Goal: Task Accomplishment & Management: Complete application form

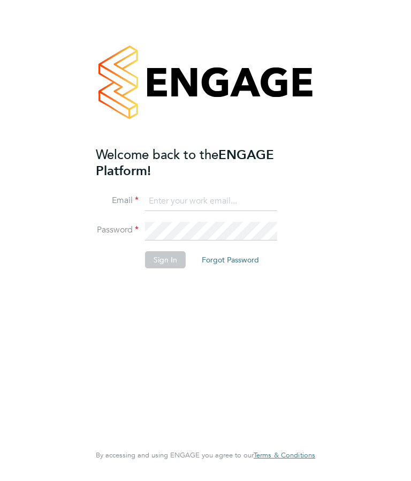
click at [154, 202] on input at bounding box center [211, 201] width 132 height 19
type input "[EMAIL_ADDRESS][DOMAIN_NAME]"
click at [234, 255] on button "Forgot Password" at bounding box center [230, 259] width 74 height 17
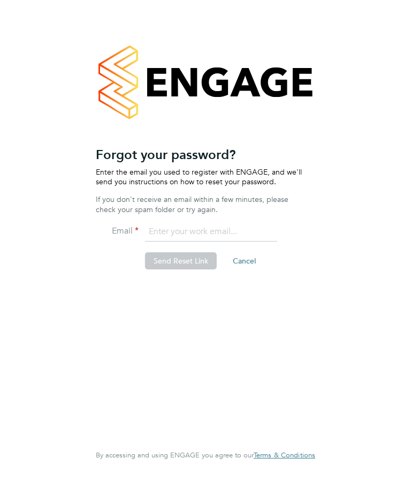
click at [159, 224] on input "email" at bounding box center [211, 231] width 132 height 19
type input "morgan571@btinternet.com"
click at [181, 258] on button "Send Reset Link" at bounding box center [181, 260] width 72 height 17
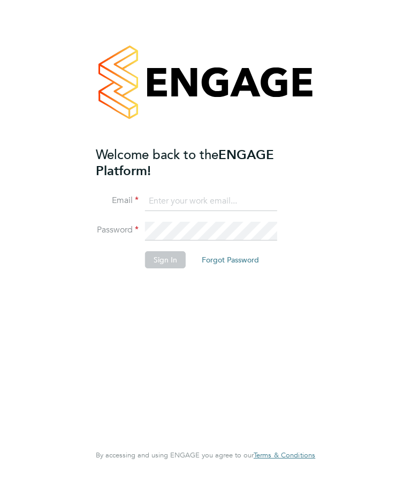
click at [155, 195] on input at bounding box center [211, 201] width 132 height 19
type input "Morgan471@btinternet.com"
click at [232, 254] on button "Forgot Password" at bounding box center [230, 259] width 74 height 17
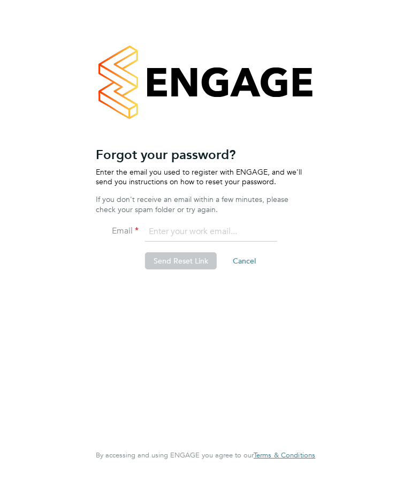
click at [162, 224] on input "email" at bounding box center [211, 231] width 132 height 19
type input "morgan471@btinternet.com"
click at [178, 255] on button "Send Reset Link" at bounding box center [181, 260] width 72 height 17
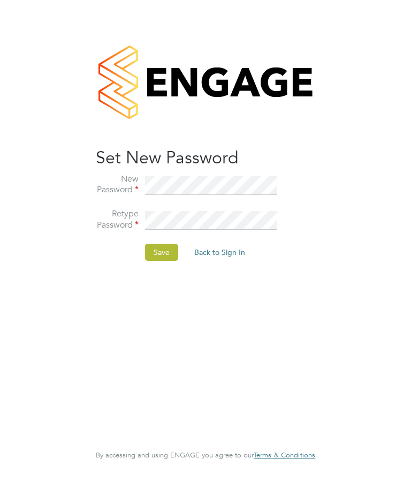
click at [161, 245] on button "Save" at bounding box center [161, 251] width 33 height 17
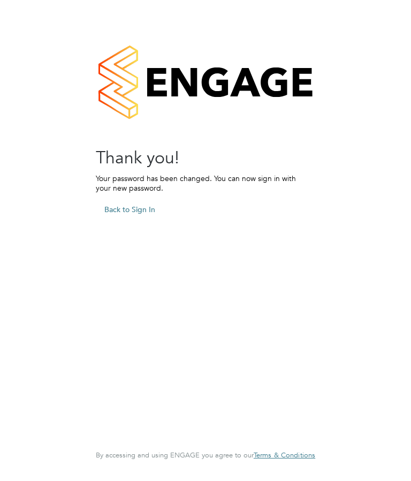
click at [135, 204] on button "Back to Sign In" at bounding box center [130, 209] width 68 height 17
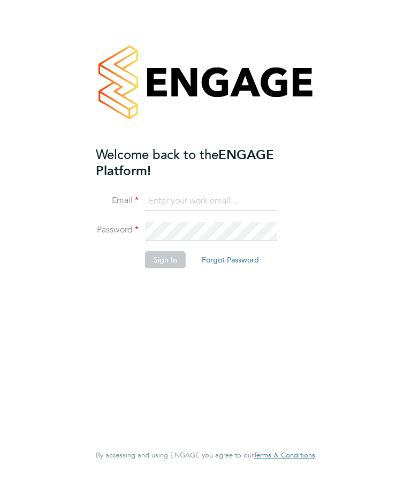
click at [165, 193] on input at bounding box center [211, 201] width 132 height 19
type input "Morgan471@btinternet.com"
click at [166, 252] on button "Sign In" at bounding box center [165, 259] width 41 height 17
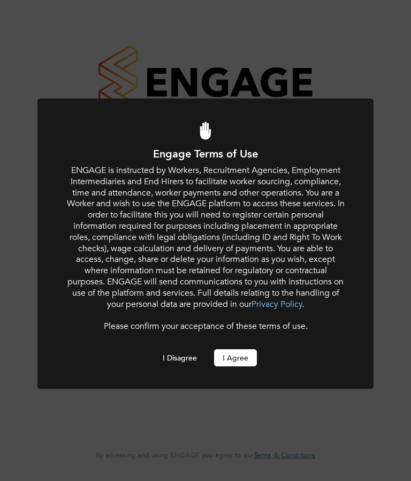
click at [234, 349] on button "I Agree" at bounding box center [235, 357] width 43 height 17
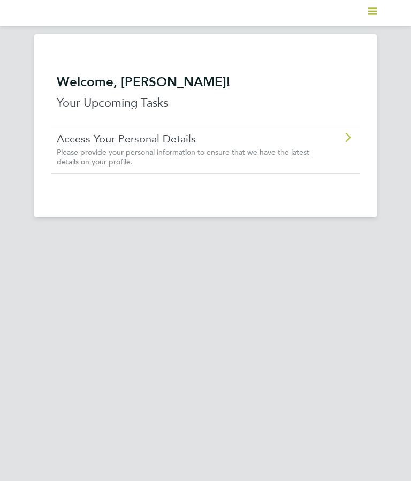
click at [348, 133] on icon at bounding box center [347, 137] width 13 height 9
click at [346, 133] on icon at bounding box center [347, 137] width 13 height 9
click at [342, 133] on icon at bounding box center [347, 137] width 13 height 9
click at [375, 6] on svg-icon "Main navigation" at bounding box center [372, 12] width 9 height 13
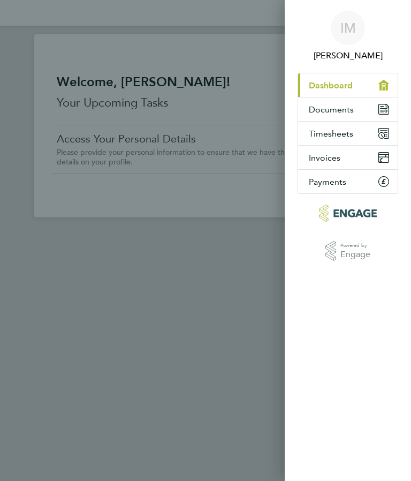
click at [378, 103] on button "Documents" at bounding box center [348, 109] width 100 height 24
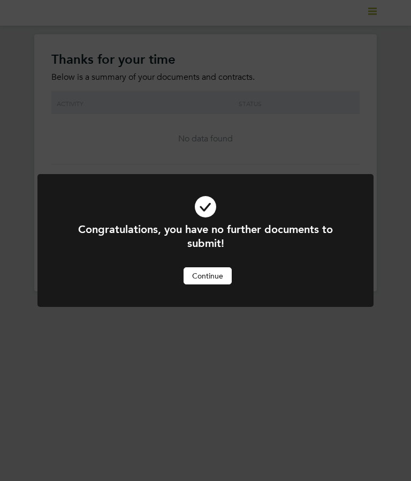
click at [204, 271] on button "Continue" at bounding box center [208, 275] width 48 height 17
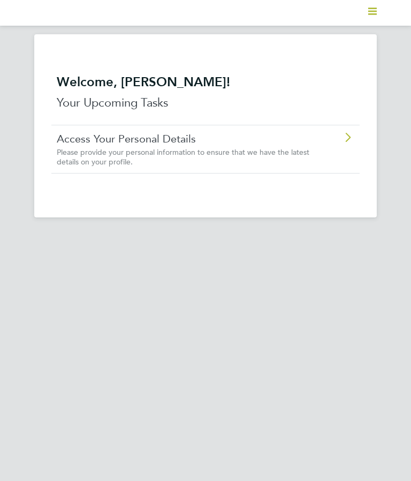
click at [370, 12] on polygon "Main navigation" at bounding box center [372, 12] width 9 height 2
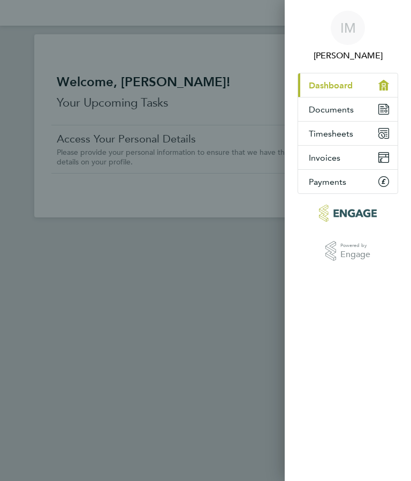
click at [382, 131] on icon at bounding box center [383, 130] width 7 height 1
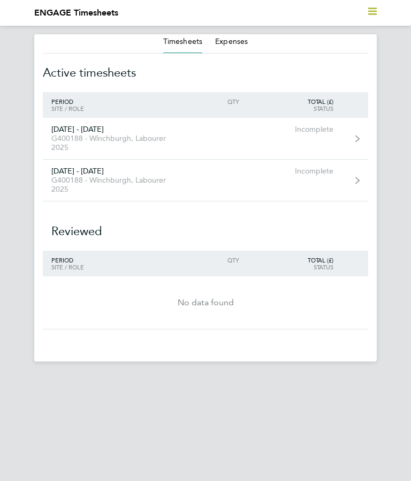
click at [358, 134] on link "[DATE] - [DATE] G400188 - Winchburgh, Labourer 2025 Incomplete" at bounding box center [205, 139] width 325 height 42
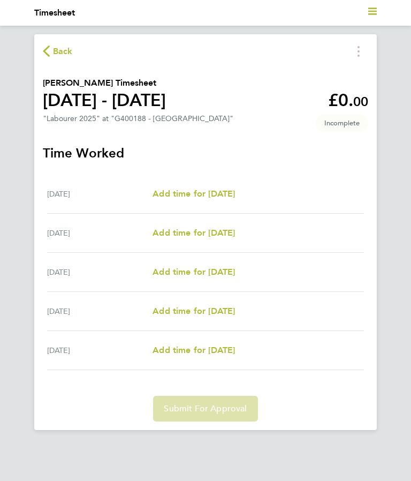
click at [210, 192] on span "Add time for [DATE]" at bounding box center [194, 193] width 82 height 10
select select "30"
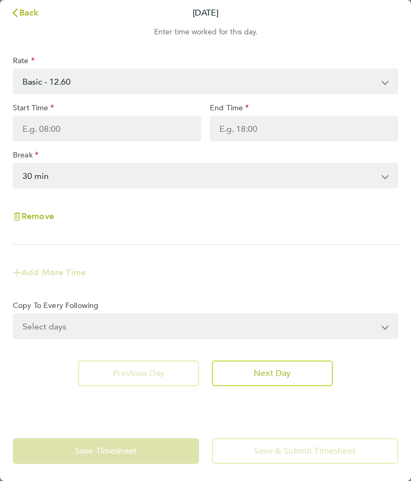
click at [382, 77] on select "Basic - 12.60 Overtime - 18.90" at bounding box center [199, 82] width 370 height 24
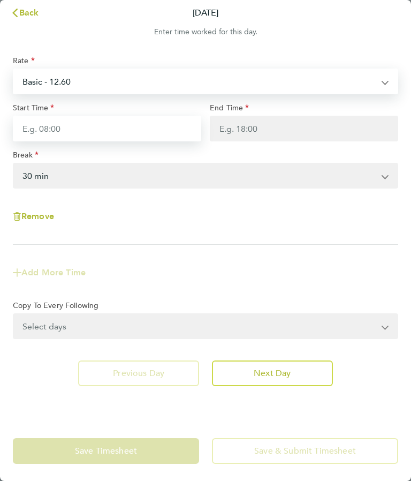
click at [96, 125] on input "Start Time" at bounding box center [107, 129] width 188 height 26
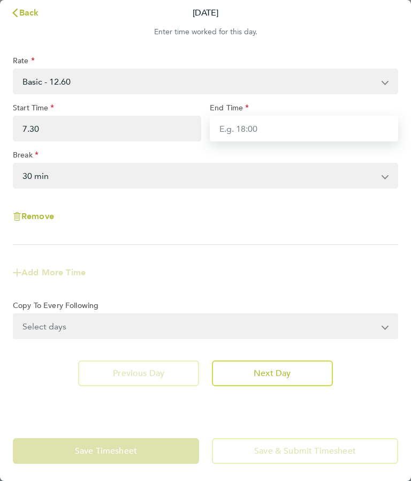
click at [241, 124] on input "End Time" at bounding box center [304, 129] width 188 height 26
type input "07:30"
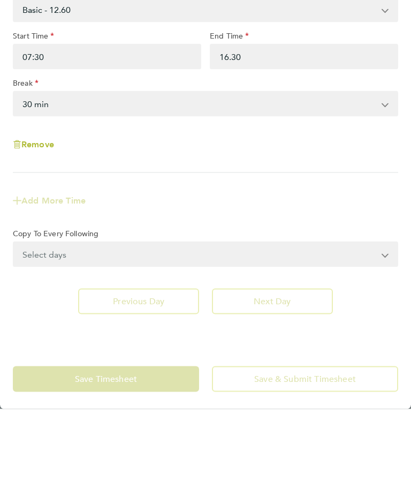
click at [368, 179] on app-timesheet-line-form-group "Rate Basic - 12.60 Overtime - 18.90 Start Time 07:30 End Time 16.30 Break 0 min…" at bounding box center [205, 174] width 385 height 236
type input "16:30"
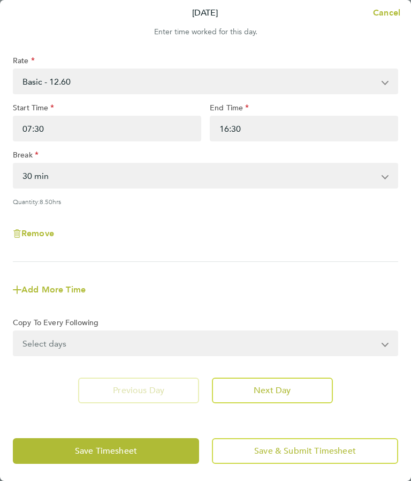
click at [385, 342] on select "Select days Day [DATE] [DATE] [DATE] [DATE]" at bounding box center [199, 343] width 371 height 24
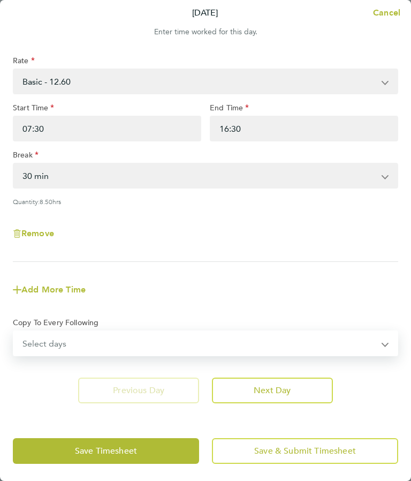
select select "TUE"
select select "[DATE]"
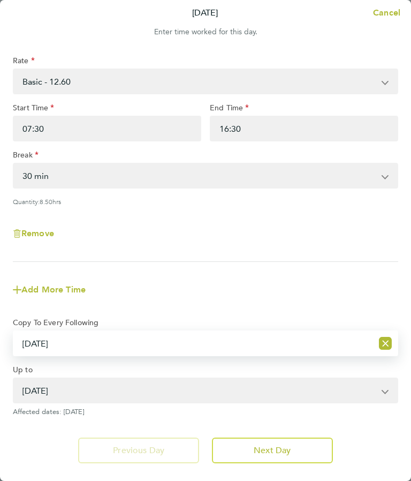
click at [385, 340] on icon "Reset selection" at bounding box center [385, 343] width 13 height 13
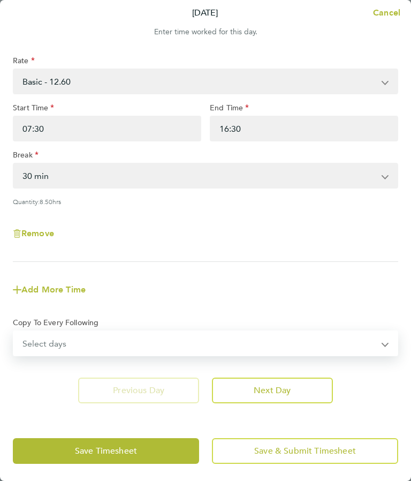
select select "WED"
select select "[DATE]"
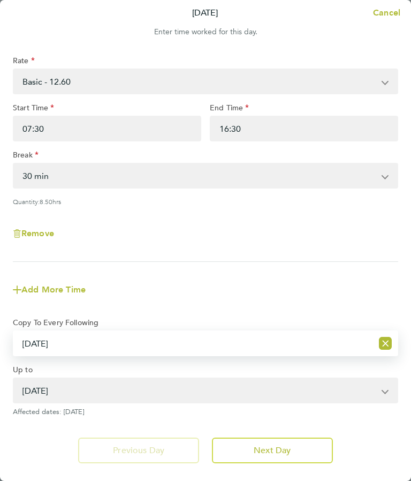
click at [386, 339] on icon "Reset selection" at bounding box center [385, 343] width 13 height 13
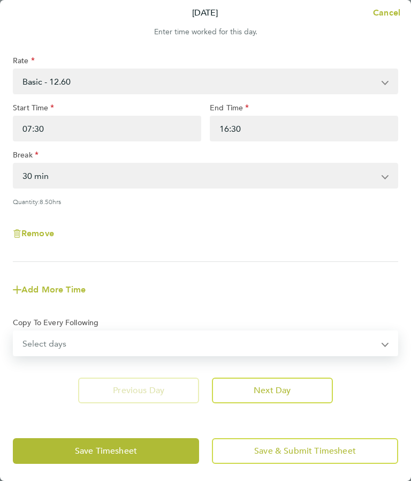
select select "THU"
select select "[DATE]"
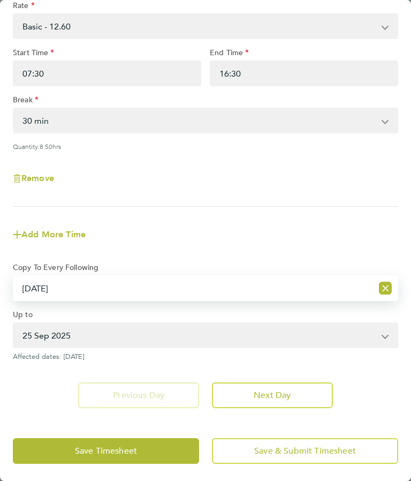
scroll to position [56, 0]
click at [383, 336] on select "[DATE] [DATE]" at bounding box center [199, 335] width 370 height 24
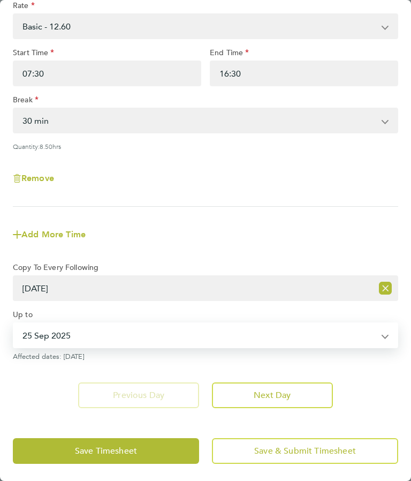
click at [71, 331] on select "[DATE] [DATE]" at bounding box center [199, 335] width 370 height 24
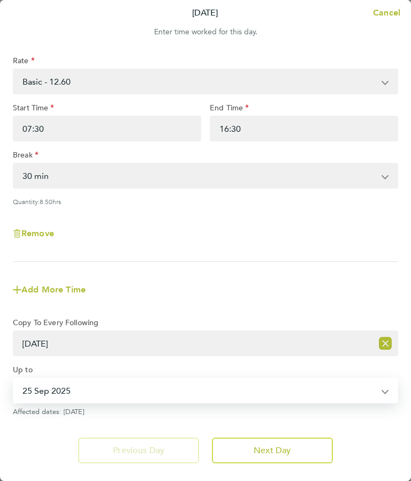
scroll to position [0, 0]
click at [60, 288] on span "Add More Time" at bounding box center [53, 289] width 64 height 10
select select "null"
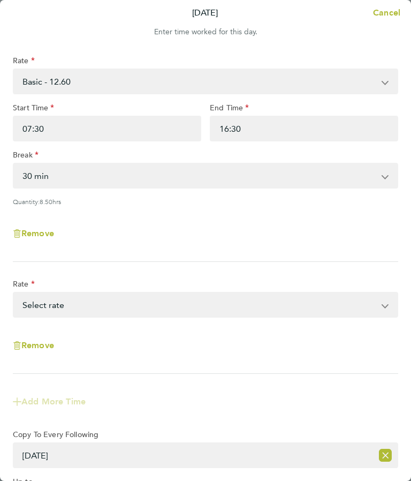
click at [233, 228] on div "Remove" at bounding box center [206, 233] width 394 height 39
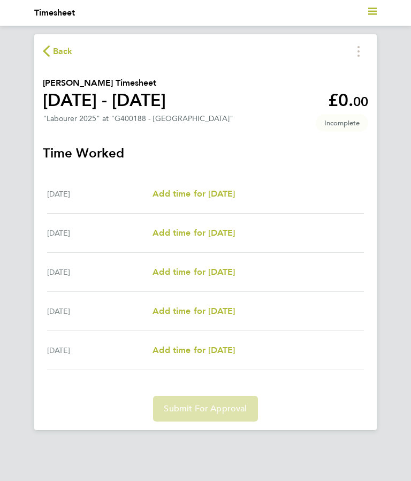
click at [219, 195] on span "Add time for [DATE]" at bounding box center [194, 193] width 82 height 10
select select "30"
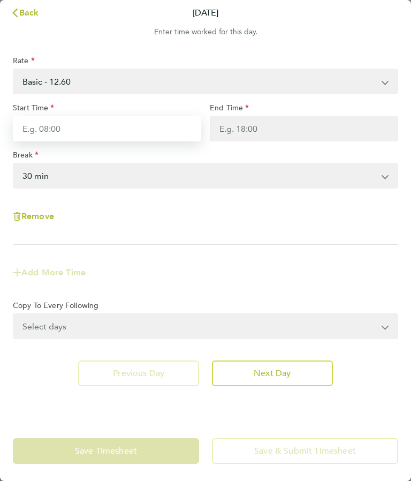
click at [65, 125] on input "Start Time" at bounding box center [107, 129] width 188 height 26
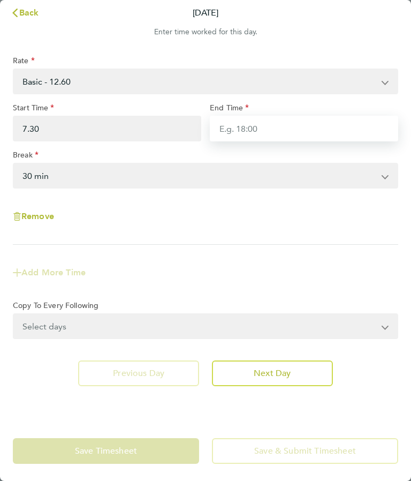
click at [249, 124] on input "End Time" at bounding box center [304, 129] width 188 height 26
type input "07:30"
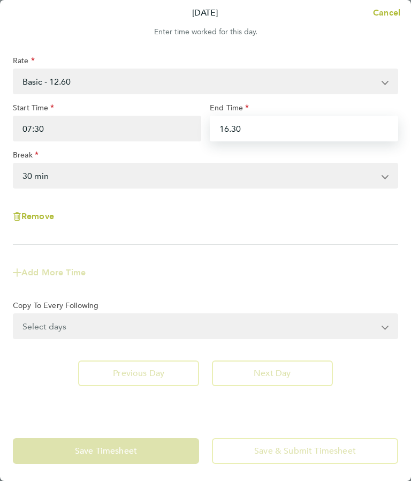
click at [393, 141] on input "16.30" at bounding box center [304, 129] width 188 height 26
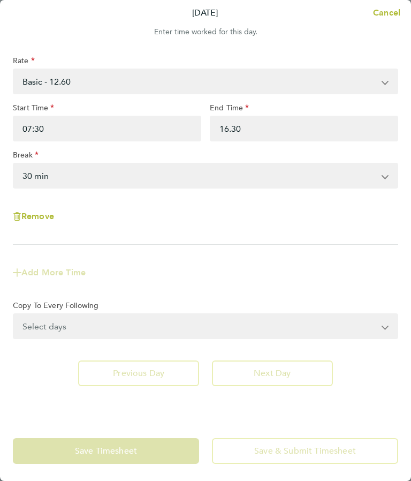
click at [301, 212] on div "Rate Basic - 12.60 Overtime - 18.90 Start Time 07:30 End Time 16.30 Break 0 min…" at bounding box center [205, 150] width 385 height 189
type input "16:30"
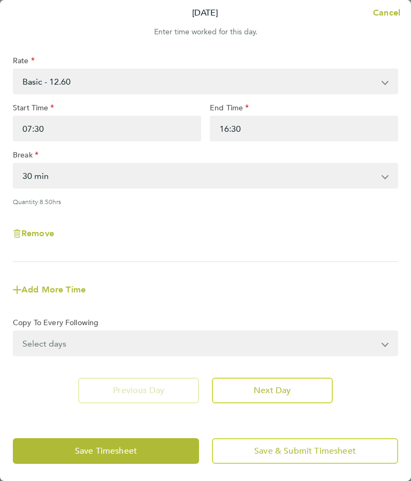
click at [130, 450] on span "Save Timesheet" at bounding box center [106, 450] width 62 height 11
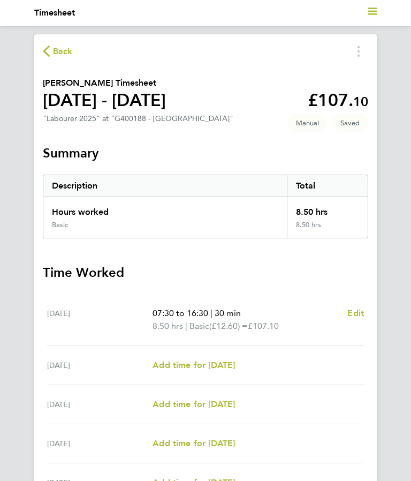
click at [363, 316] on span "Edit" at bounding box center [355, 313] width 17 height 10
select select "30"
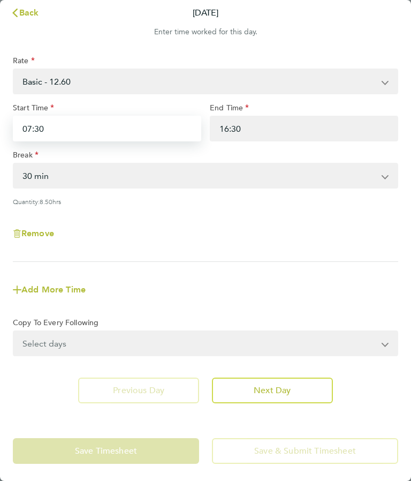
click at [58, 117] on input "07:30" at bounding box center [107, 129] width 188 height 26
click at [68, 129] on input "07:30" at bounding box center [107, 129] width 188 height 26
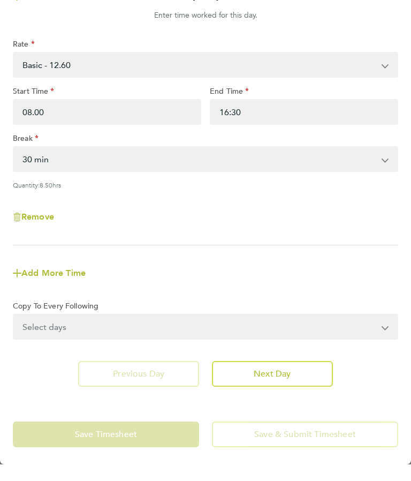
click at [351, 214] on div "Remove" at bounding box center [206, 233] width 394 height 39
type input "08:00"
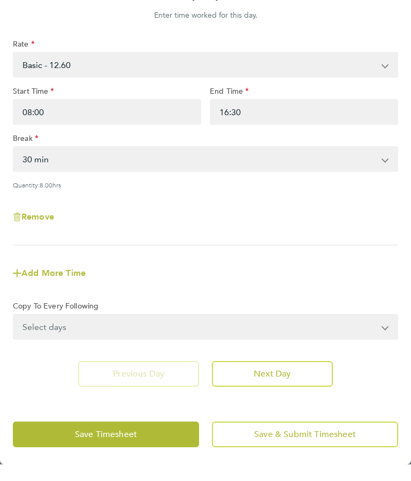
scroll to position [17, 0]
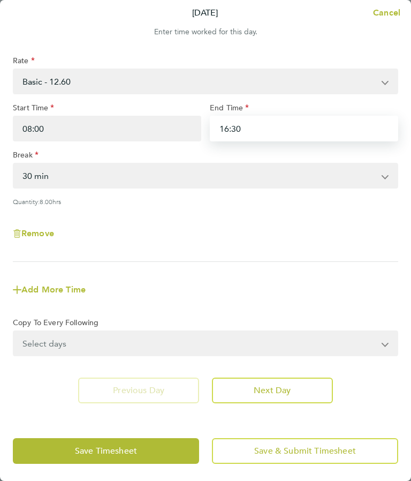
click at [272, 131] on input "16:30" at bounding box center [304, 129] width 188 height 26
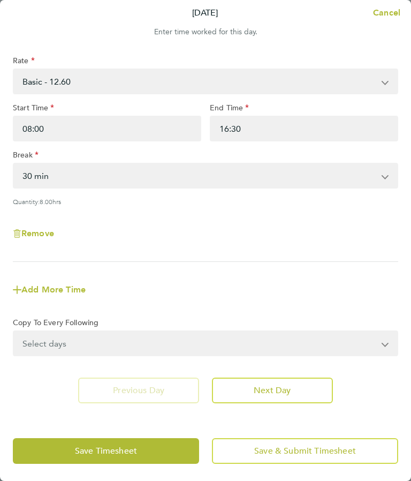
click at [286, 214] on div "Rate Basic - 12.60 Overtime - 18.90 Start Time 08:00 End Time 16:30 Break 0 min…" at bounding box center [205, 159] width 385 height 206
click at [119, 463] on button "Save Timesheet" at bounding box center [106, 451] width 186 height 26
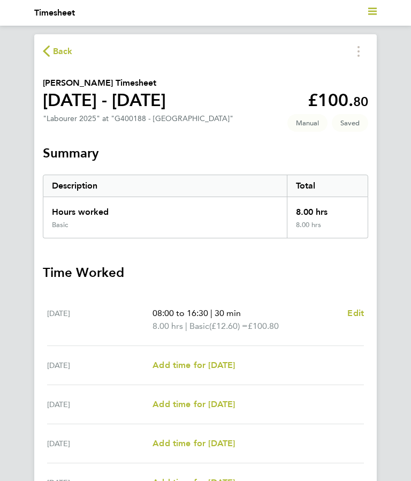
click at [232, 368] on span "Add time for [DATE]" at bounding box center [194, 365] width 82 height 10
select select "30"
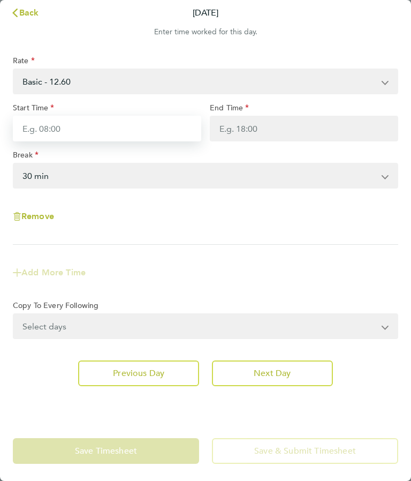
click at [52, 124] on input "Start Time" at bounding box center [107, 129] width 188 height 26
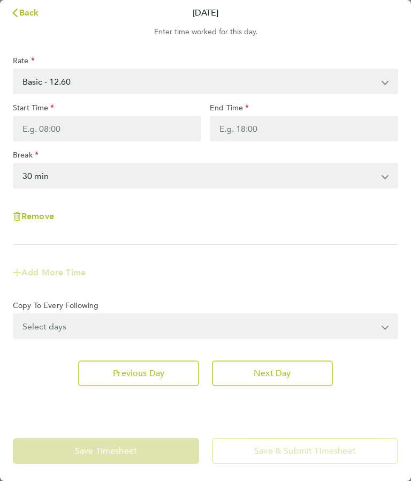
click at [67, 105] on div "Start Time" at bounding box center [107, 109] width 188 height 13
click at [31, 109] on label "Start Time" at bounding box center [34, 109] width 42 height 13
click at [31, 116] on input "Start Time" at bounding box center [107, 129] width 188 height 26
type input "12:51"
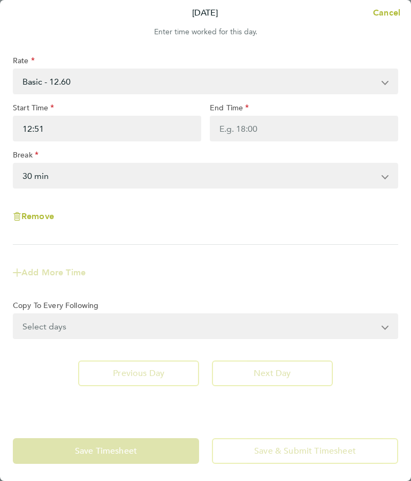
click at [57, 105] on div "Start Time" at bounding box center [107, 109] width 188 height 13
click at [87, 105] on div "Start Time" at bounding box center [107, 109] width 188 height 13
click at [41, 106] on label "Start Time" at bounding box center [34, 109] width 42 height 13
click at [41, 116] on input "12:51" at bounding box center [107, 129] width 188 height 26
type input "08:02"
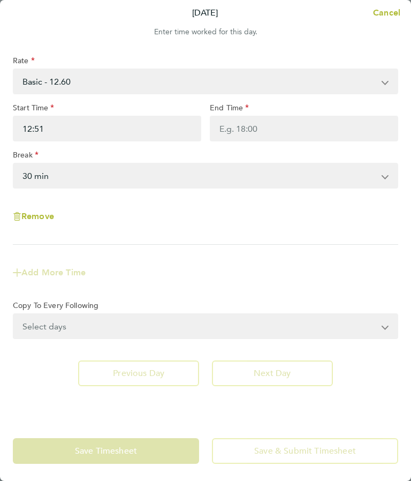
type input "08:02"
type input "08:00"
click at [240, 107] on label "End Time" at bounding box center [229, 109] width 39 height 13
click at [240, 116] on input "End Time" at bounding box center [304, 129] width 188 height 26
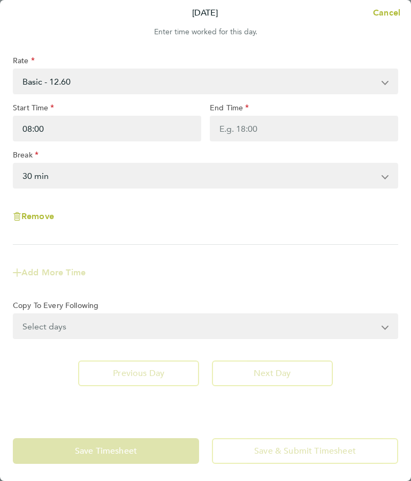
type input "12:52"
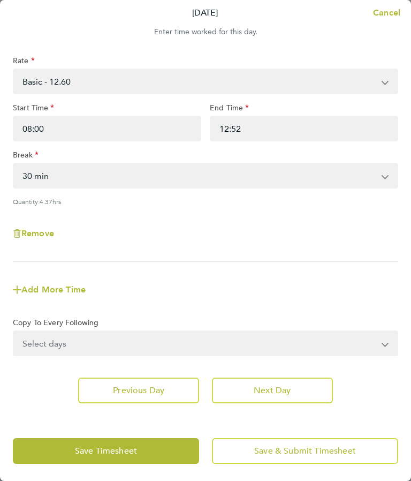
type input "12:18"
type input "12:29"
type input "12:30"
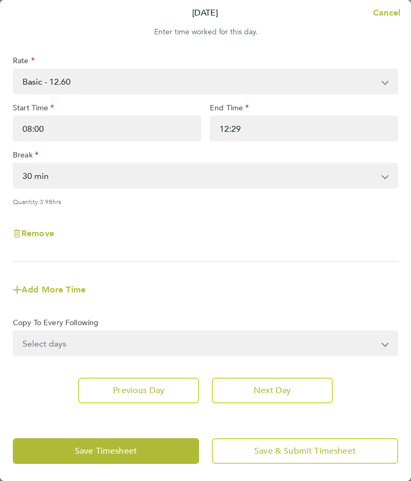
type input "12:30"
type input "18:30"
type input "16:30"
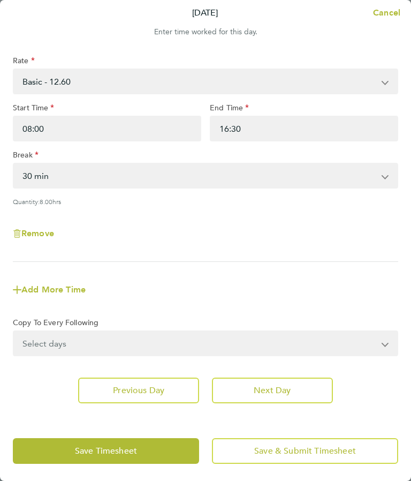
click at [115, 477] on div "Save Timesheet Save & Submit Timesheet" at bounding box center [205, 451] width 411 height 60
click at [97, 479] on div "Save Timesheet Save & Submit Timesheet" at bounding box center [205, 451] width 411 height 60
click at [94, 456] on span "Save Timesheet" at bounding box center [106, 450] width 62 height 11
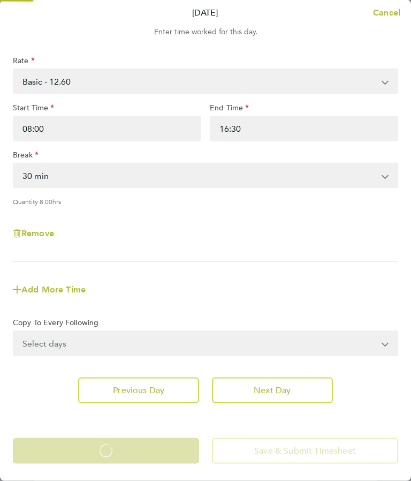
scroll to position [18, 0]
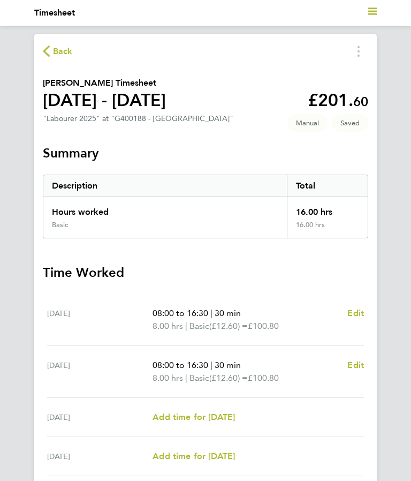
click at [200, 413] on span "Add time for [DATE]" at bounding box center [194, 417] width 82 height 10
select select "30"
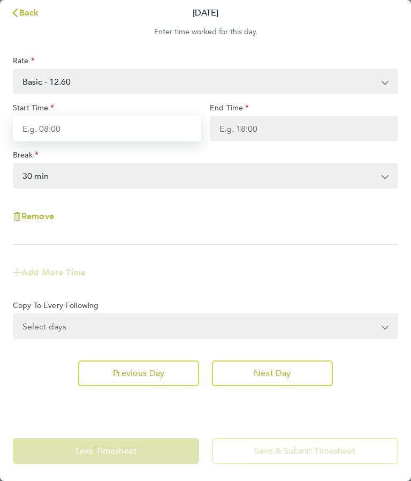
click at [32, 127] on input "Start Time" at bounding box center [107, 129] width 188 height 26
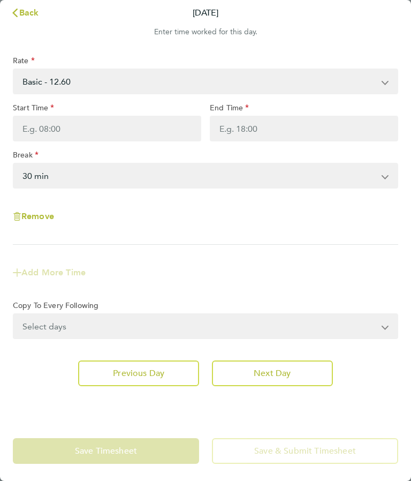
click at [29, 112] on label "Start Time" at bounding box center [34, 109] width 42 height 13
click at [29, 116] on input "Start Time" at bounding box center [107, 129] width 188 height 26
type input "12:53"
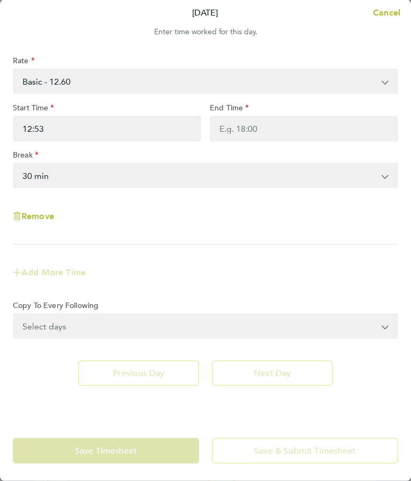
scroll to position [18, 0]
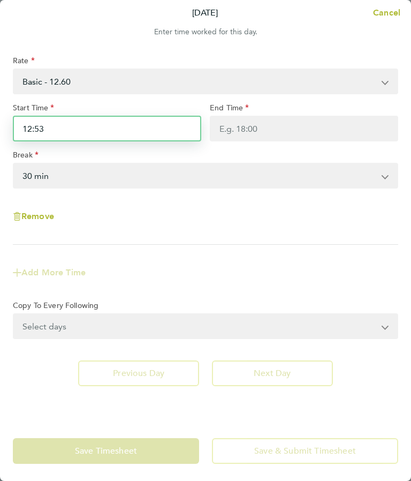
click at [52, 131] on input "12:53" at bounding box center [107, 129] width 188 height 26
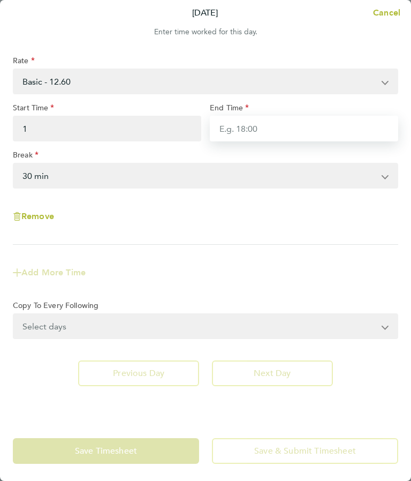
type input "01:00"
type input "8"
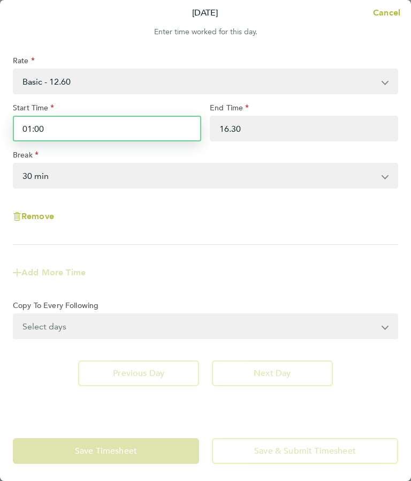
click at [60, 127] on input "01:00" at bounding box center [107, 129] width 188 height 26
type input "16:30"
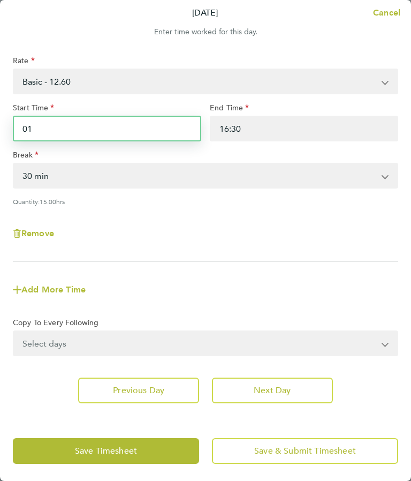
type input "0"
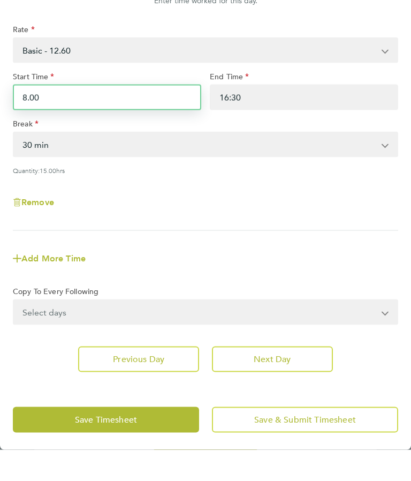
scroll to position [85, 0]
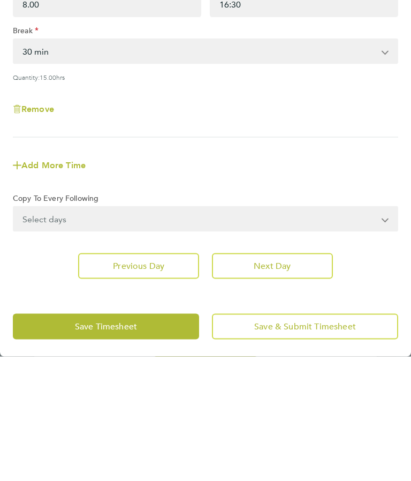
click at [105, 445] on span "Save Timesheet" at bounding box center [106, 450] width 62 height 11
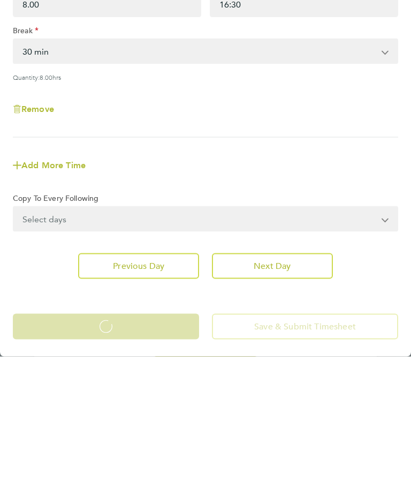
type input "08:00"
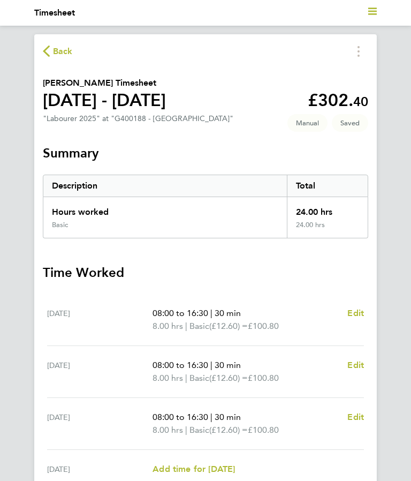
click at [200, 466] on span "Add time for [DATE]" at bounding box center [194, 468] width 82 height 10
select select "30"
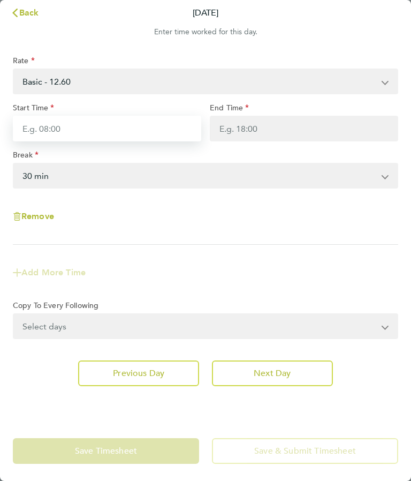
click at [31, 124] on input "Start Time" at bounding box center [107, 129] width 188 height 26
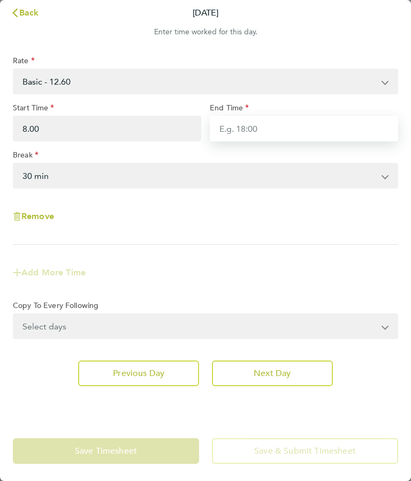
click at [231, 125] on input "End Time" at bounding box center [304, 129] width 188 height 26
type input "08:00"
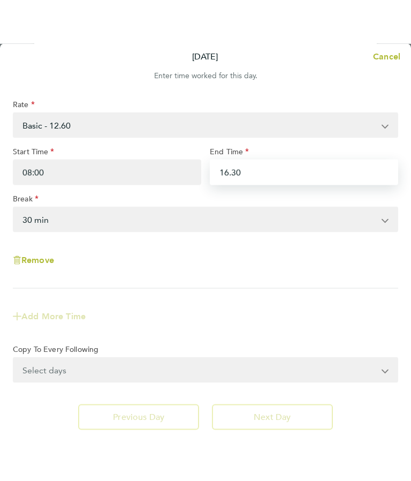
scroll to position [44, 0]
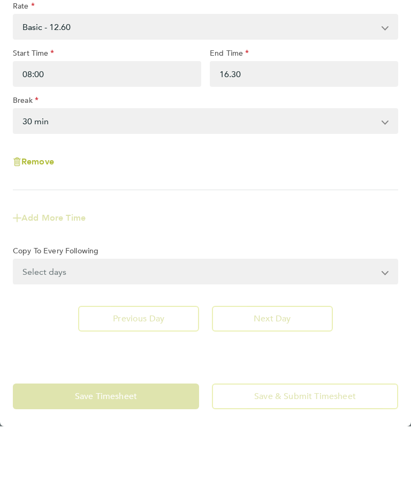
click at [280, 215] on app-timesheet-line-form-group "Rate Basic - 12.60 Overtime - 18.90 Start Time 08:00 End Time 16.30 Break 0 min…" at bounding box center [205, 174] width 385 height 236
type input "16:30"
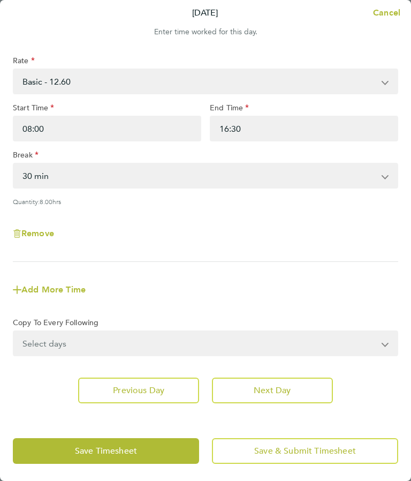
click at [98, 456] on span "Save Timesheet" at bounding box center [106, 450] width 62 height 11
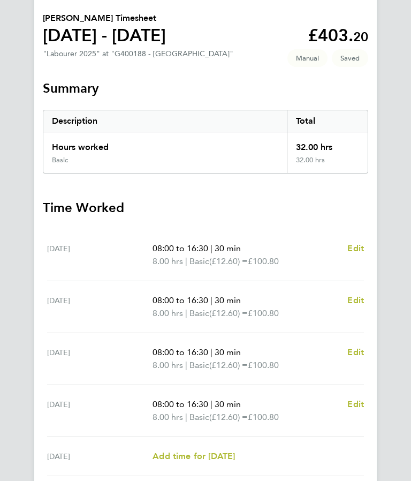
scroll to position [92, 0]
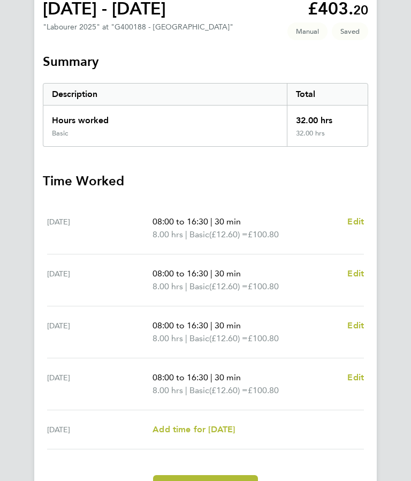
click at [204, 430] on span "Add time for [DATE]" at bounding box center [194, 429] width 82 height 10
select select "30"
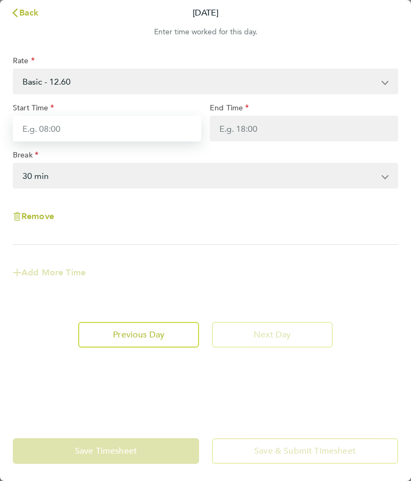
click at [32, 121] on input "Start Time" at bounding box center [107, 129] width 188 height 26
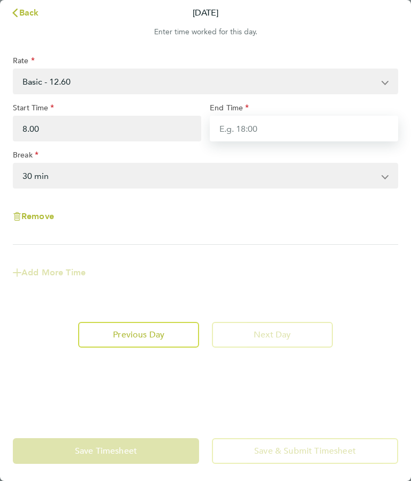
click at [221, 124] on input "End Time" at bounding box center [304, 129] width 188 height 26
type input "08:00"
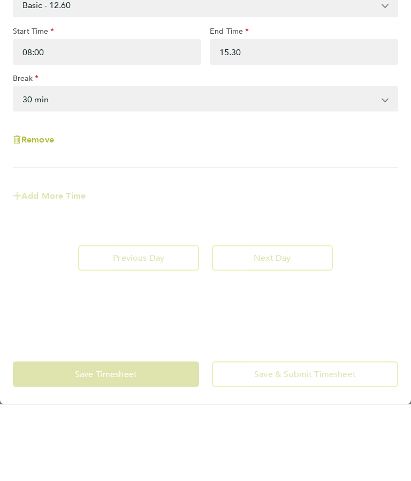
click at [362, 306] on div "Rate Basic - 12.60 Overtime - 18.90 Start Time 08:00 End Time 15.30 Break 0 min…" at bounding box center [205, 232] width 411 height 378
type input "15:30"
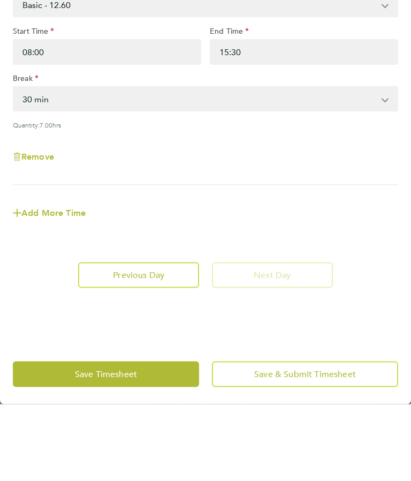
scroll to position [77, 0]
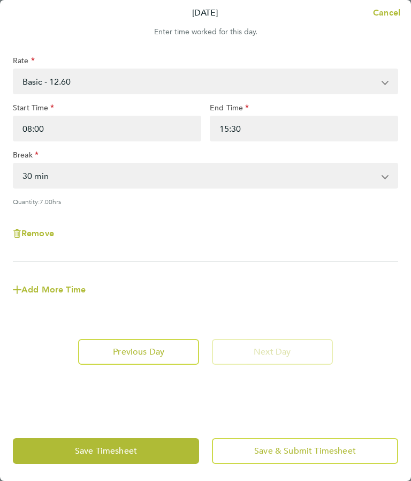
click at [97, 456] on span "Save Timesheet" at bounding box center [106, 450] width 62 height 11
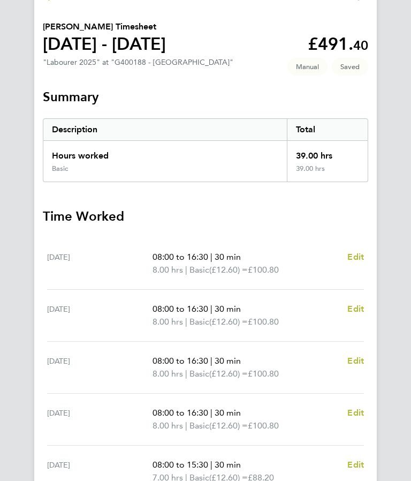
scroll to position [104, 0]
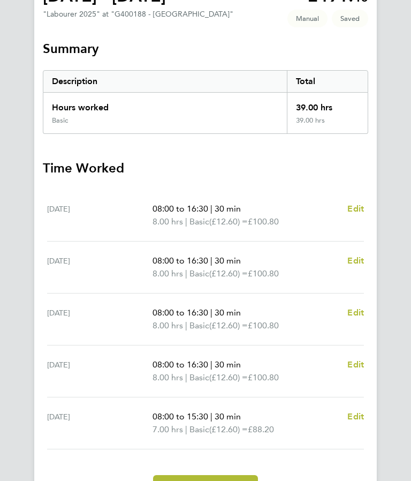
click at [205, 480] on span "Submit For Approval" at bounding box center [205, 487] width 83 height 11
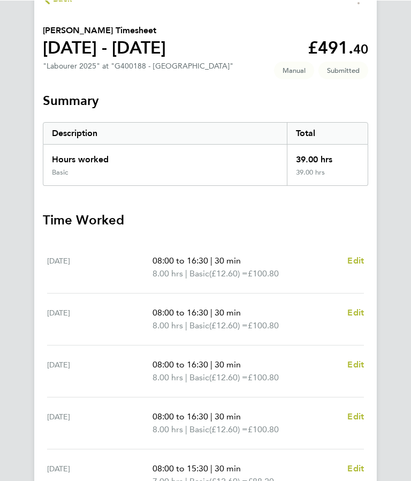
scroll to position [0, 0]
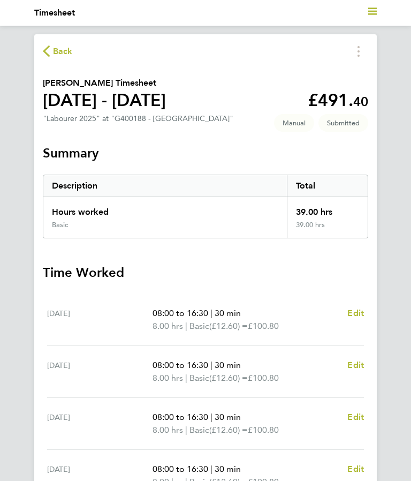
click at [53, 52] on span "Back" at bounding box center [63, 51] width 20 height 13
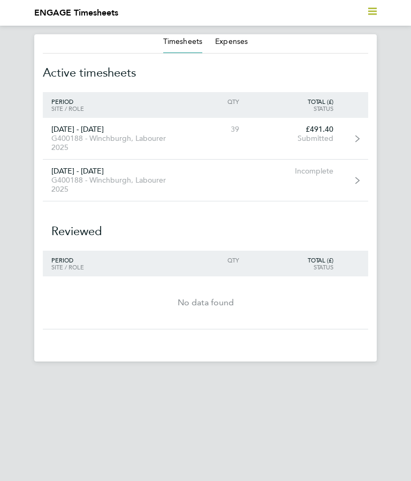
click at [371, 13] on icon "Main navigation" at bounding box center [372, 11] width 9 height 9
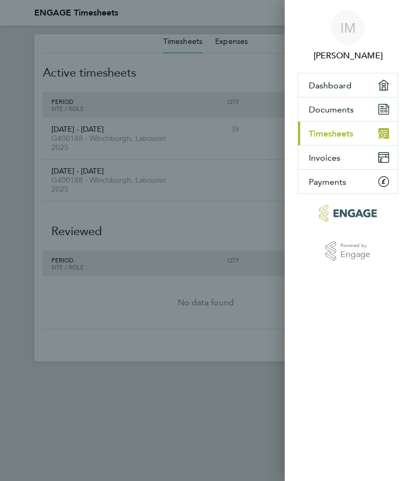
click at [383, 177] on icon at bounding box center [383, 181] width 11 height 11
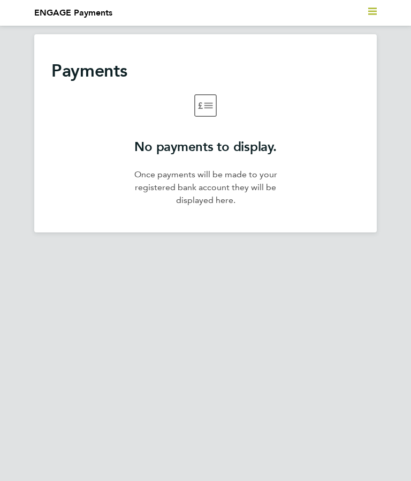
click at [375, 7] on icon "Main navigation" at bounding box center [372, 11] width 9 height 9
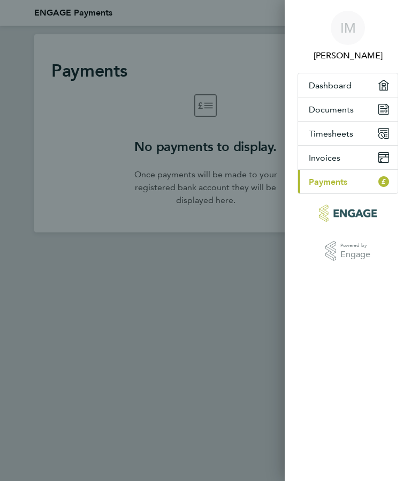
click at [383, 78] on button "Dashboard" at bounding box center [348, 85] width 100 height 24
